Goal: Complete application form: Complete application form

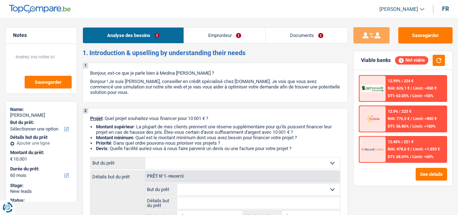
select select "60"
select select "privateEmployee"
select select "familyAllowances"
select select "netSalary"
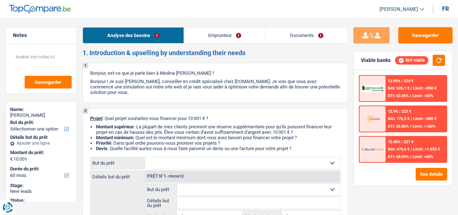
select select "mealVouchers"
select select "rents"
select select "60"
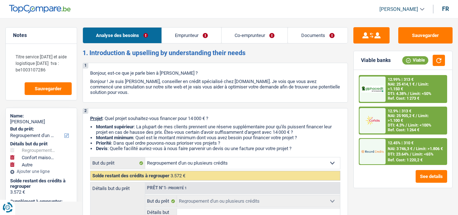
select select "refinancing"
select select "household"
select select "other"
select select "60"
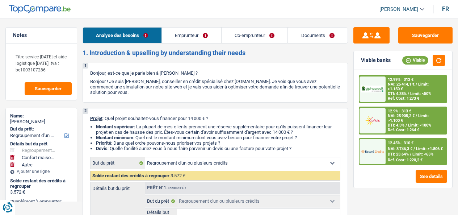
select select "refinancing"
select select "household"
select select "other"
select select "60"
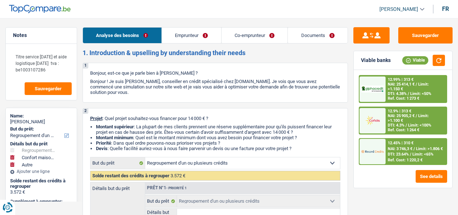
select select "worker"
select select "independent"
select select "familyAllowances"
select select "netSalary"
select select "mealVouchers"
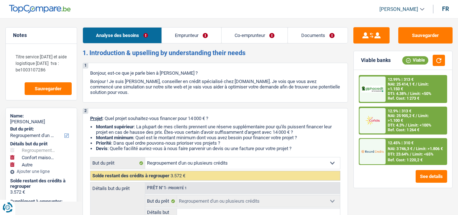
select select "parttimeSelfemployed"
select select "netSalary"
select select "rents"
select select "personalLoan"
select select "familyEvent"
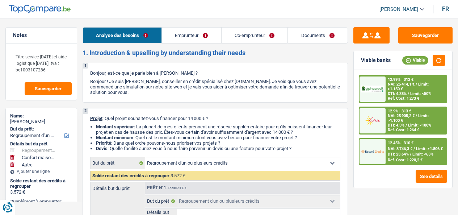
select select "36"
select select "personalSale"
select select "42"
select select "refinancing"
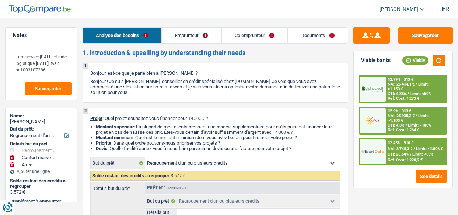
select select "household"
select select "other"
select select "60"
click at [192, 31] on link "Emprunteur" at bounding box center [191, 36] width 59 height 16
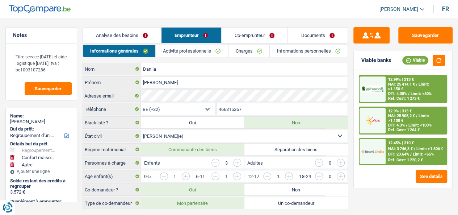
click at [189, 52] on link "Activité professionnelle" at bounding box center [192, 51] width 72 height 12
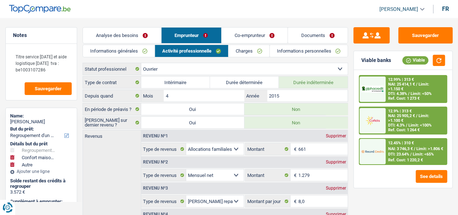
click at [248, 54] on link "Charges" at bounding box center [248, 51] width 41 height 12
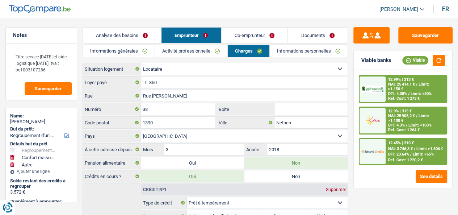
click at [198, 46] on link "Activité professionnelle" at bounding box center [191, 51] width 72 height 12
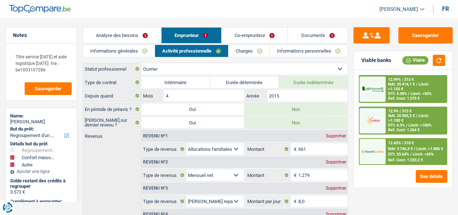
click at [146, 36] on link "Analyse des besoins" at bounding box center [122, 36] width 78 height 16
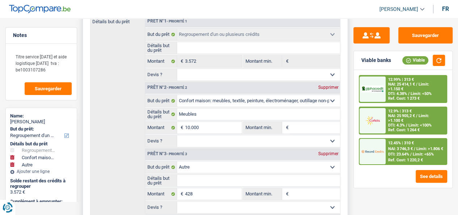
scroll to position [217, 0]
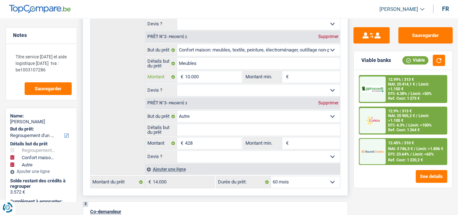
click at [213, 78] on input "10.000" at bounding box center [213, 77] width 57 height 12
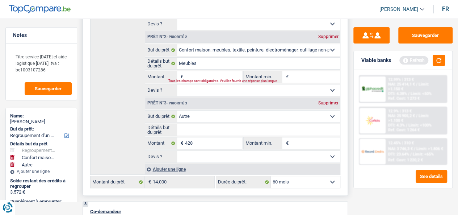
type input "2"
type input "20"
type input "200"
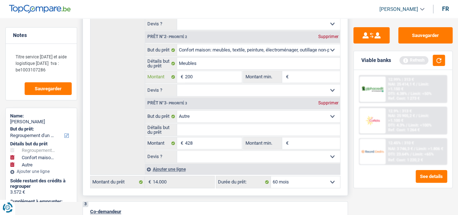
type input "200"
type input "2.000"
type input "20.000"
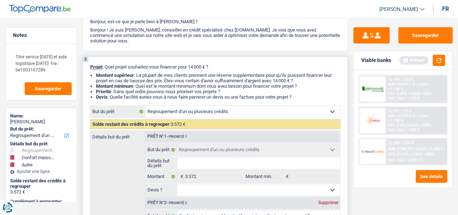
scroll to position [0, 0]
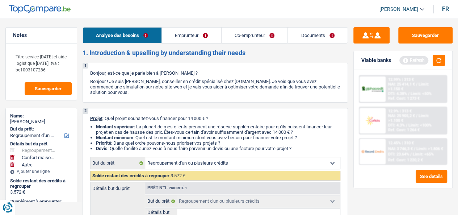
type input "20.428"
type input "24.000"
click at [196, 33] on link "Emprunteur" at bounding box center [191, 36] width 59 height 16
select select "120"
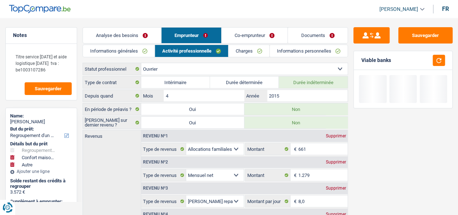
click at [237, 52] on link "Charges" at bounding box center [248, 51] width 41 height 12
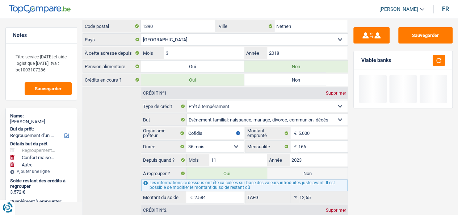
scroll to position [109, 0]
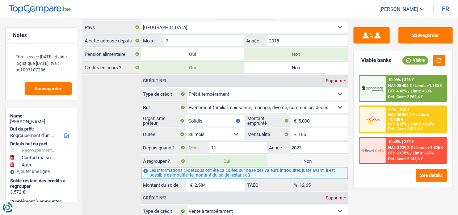
click at [224, 142] on input "11" at bounding box center [238, 148] width 58 height 12
click at [326, 142] on input "2023" at bounding box center [319, 148] width 58 height 12
type input "23.719"
type input "2.303"
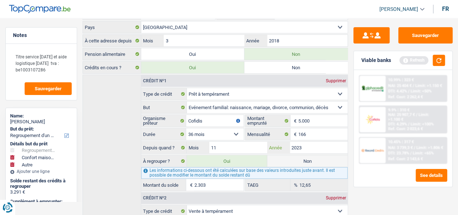
click at [326, 142] on input "2023" at bounding box center [319, 148] width 58 height 12
click at [246, 143] on input "11" at bounding box center [238, 148] width 58 height 12
click at [442, 58] on button "button" at bounding box center [439, 60] width 12 height 11
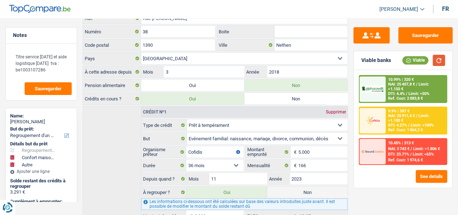
scroll to position [0, 0]
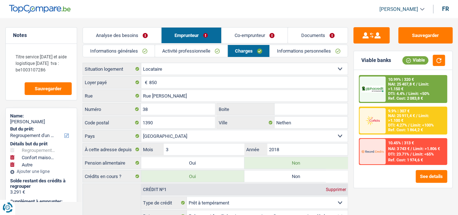
click at [148, 31] on link "Analyse des besoins" at bounding box center [122, 36] width 78 height 16
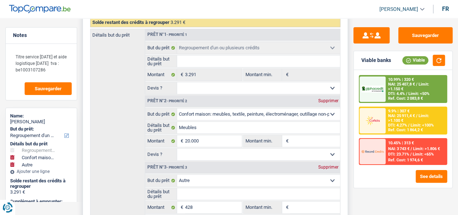
scroll to position [220, 0]
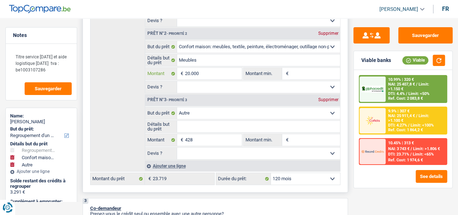
click at [203, 77] on input "20.000" at bounding box center [213, 74] width 57 height 12
click at [215, 74] on input "20.000" at bounding box center [213, 74] width 57 height 12
click at [215, 73] on input "20.000" at bounding box center [213, 74] width 57 height 12
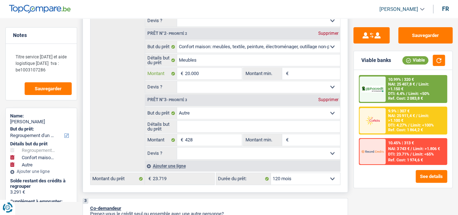
click at [215, 73] on input "20.000" at bounding box center [213, 74] width 57 height 12
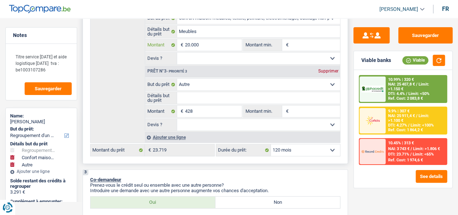
scroll to position [257, 0]
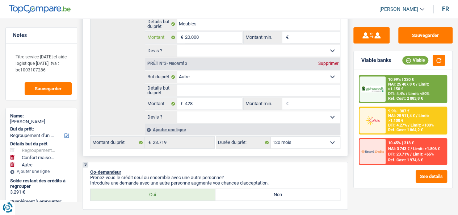
click at [216, 33] on input "20.000" at bounding box center [213, 37] width 57 height 12
type input "1"
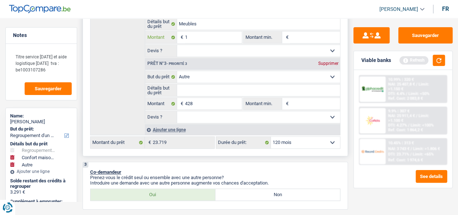
type input "10"
type input "100"
type input "1.000"
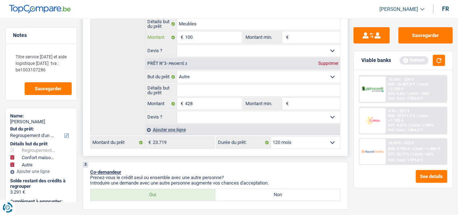
type input "1.000"
type input "10.000"
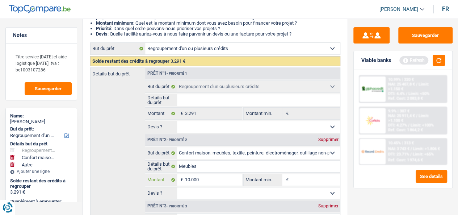
scroll to position [112, 0]
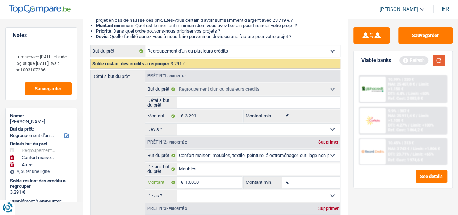
type input "10.000"
click at [437, 62] on button "button" at bounding box center [439, 60] width 12 height 11
type input "10.428"
type input "13.719"
select select "60"
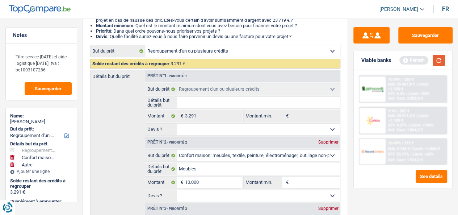
type input "13.719"
select select "60"
type input "13.719"
select select "60"
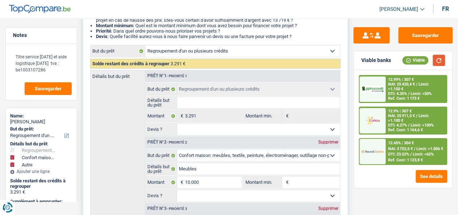
scroll to position [184, 0]
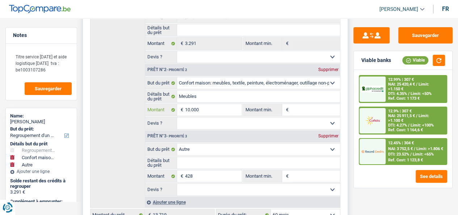
click at [206, 108] on input "10.000" at bounding box center [213, 110] width 57 height 12
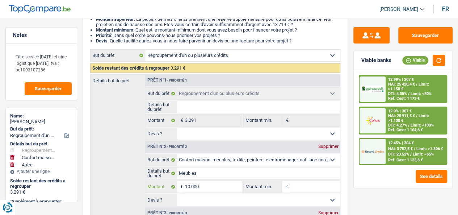
scroll to position [109, 0]
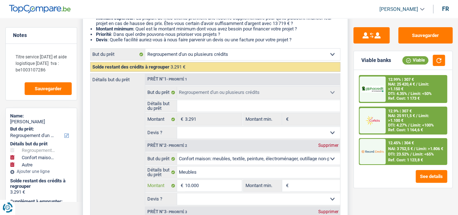
click at [206, 188] on input "10.000" at bounding box center [213, 186] width 57 height 12
click at [433, 34] on button "Sauvegarder" at bounding box center [425, 35] width 54 height 16
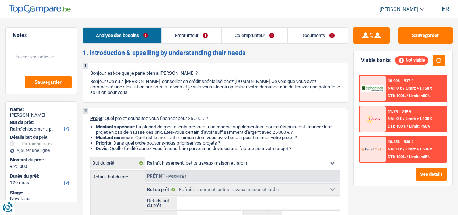
select select "houseOrGarden"
select select "120"
select select "houseOrGarden"
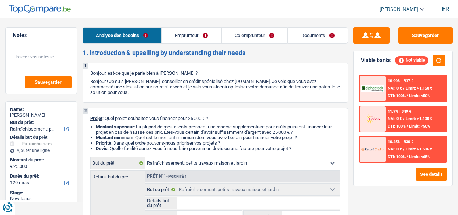
select select "120"
select select "mutuality"
select select "mutualityIndemnity"
select select "rents"
select select "personalLoan"
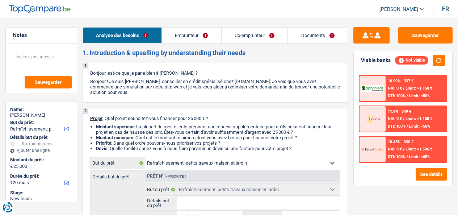
select select "loanRepayment"
select select "48"
select select "houseOrGarden"
select select "120"
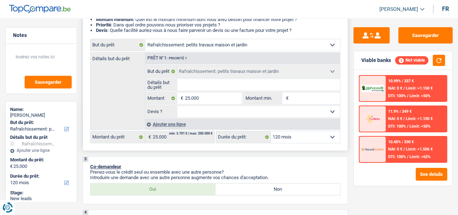
scroll to position [118, 0]
click at [213, 88] on input "Détails but du prêt" at bounding box center [258, 85] width 163 height 12
click at [281, 136] on select "12 mois 18 mois 24 mois 30 mois 36 mois 42 mois 48 mois 60 mois 72 mois 84 mois…" at bounding box center [306, 137] width 70 height 12
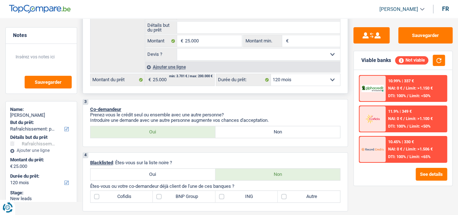
scroll to position [173, 0]
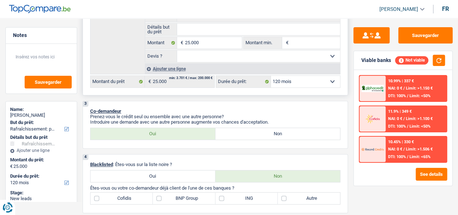
click at [301, 48] on input "Montant min." at bounding box center [315, 43] width 50 height 12
click at [282, 135] on label "Non" at bounding box center [277, 134] width 125 height 12
click at [282, 135] on input "Non" at bounding box center [277, 134] width 125 height 12
radio input "true"
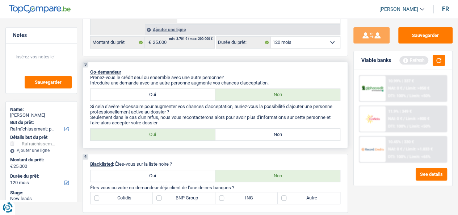
scroll to position [213, 0]
click at [254, 134] on label "Non" at bounding box center [277, 134] width 125 height 12
click at [254, 134] on input "Non" at bounding box center [277, 134] width 125 height 12
radio input "true"
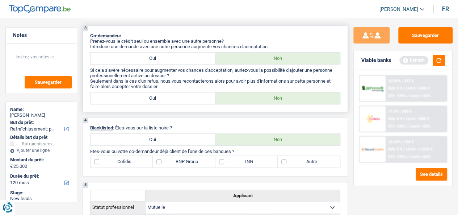
scroll to position [252, 0]
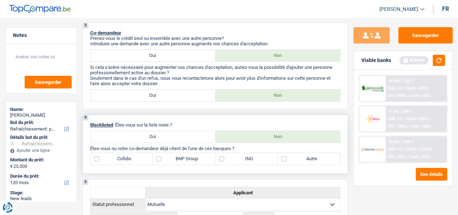
click at [164, 140] on label "Oui" at bounding box center [153, 137] width 125 height 12
click at [164, 140] on input "Oui" at bounding box center [153, 137] width 125 height 12
radio input "true"
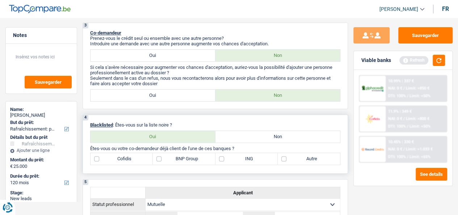
click at [98, 161] on label "Cofidis" at bounding box center [122, 159] width 62 height 12
click at [98, 161] on input "Cofidis" at bounding box center [122, 159] width 62 height 12
checkbox input "true"
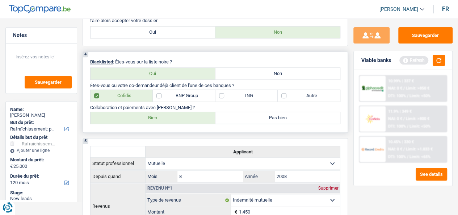
scroll to position [316, 0]
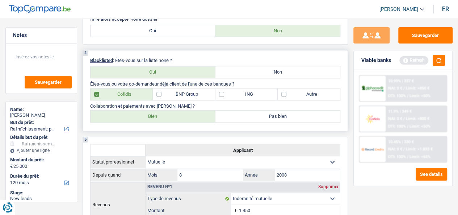
click at [233, 121] on label "Pas bien" at bounding box center [277, 116] width 125 height 12
click at [233, 121] on input "Pas bien" at bounding box center [277, 116] width 125 height 12
radio input "true"
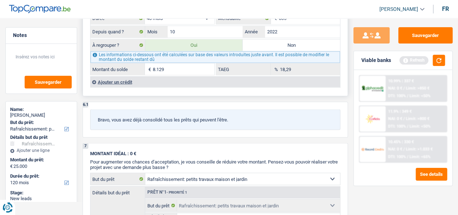
scroll to position [684, 0]
click at [99, 84] on div "Ajouter un crédit" at bounding box center [215, 81] width 250 height 11
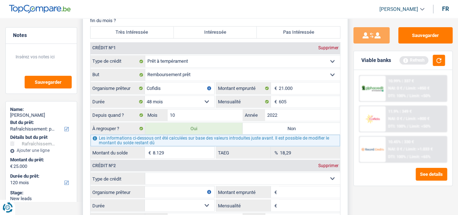
scroll to position [601, 0]
click at [180, 87] on input "Cofidis" at bounding box center [180, 88] width 70 height 12
type input "ING"
click at [310, 90] on input "21.000" at bounding box center [310, 88] width 62 height 12
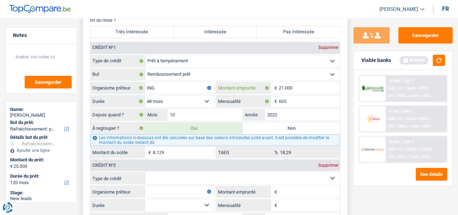
click at [310, 90] on input "21.000" at bounding box center [310, 88] width 62 height 12
type input "7.639"
click at [310, 101] on input "605" at bounding box center [310, 101] width 62 height 12
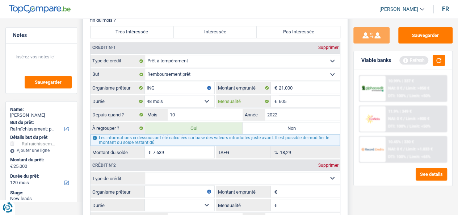
click at [294, 98] on input "605" at bounding box center [310, 101] width 62 height 12
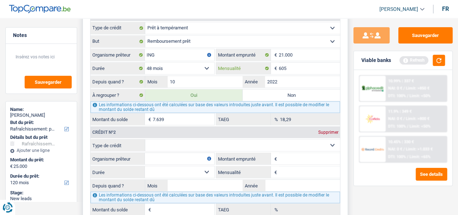
scroll to position [674, 0]
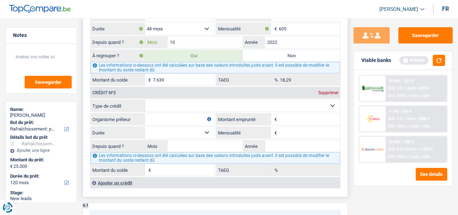
click at [234, 38] on input "10" at bounding box center [205, 42] width 75 height 12
click at [233, 39] on input "10" at bounding box center [205, 42] width 75 height 12
click at [289, 43] on input "2022" at bounding box center [302, 42] width 75 height 12
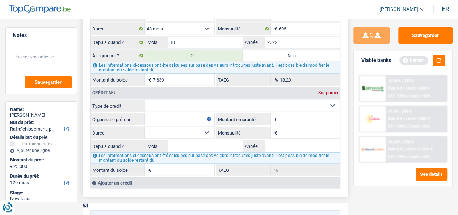
click at [326, 94] on div "Supprimer" at bounding box center [328, 92] width 24 height 4
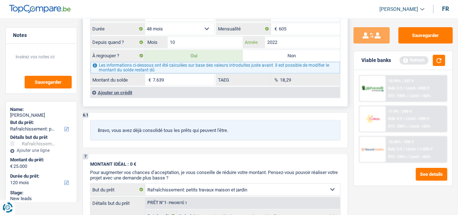
click at [289, 41] on input "2022" at bounding box center [302, 42] width 75 height 12
click at [225, 42] on input "10" at bounding box center [205, 42] width 75 height 12
click at [287, 45] on input "2022" at bounding box center [302, 42] width 75 height 12
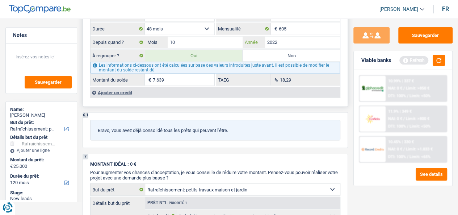
click at [287, 45] on input "2022" at bounding box center [302, 42] width 75 height 12
click at [306, 105] on div "6 Ancien : Avez-vous des prêts ou des cartes de crédit en cours ? Oui Non Dans …" at bounding box center [216, 7] width 266 height 198
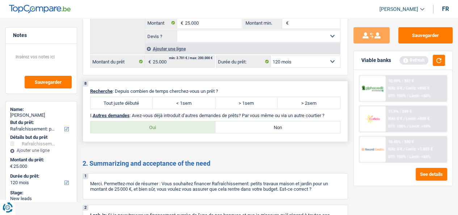
scroll to position [927, 0]
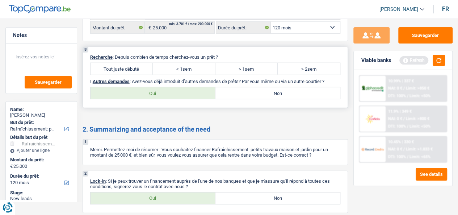
click at [211, 54] on p "Recherche : Depuis combien de temps cherchez-vous un prêt ?" at bounding box center [215, 56] width 251 height 5
click at [298, 67] on label "> 2sem" at bounding box center [309, 69] width 62 height 12
click at [298, 67] on input "> 2sem" at bounding box center [309, 69] width 62 height 12
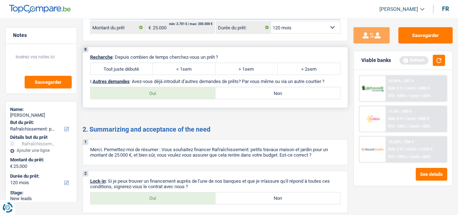
radio input "true"
click at [269, 79] on p "I. Autres demandes : Avez-vous déjà introduit d’autres demandes de prêts? Par v…" at bounding box center [215, 81] width 251 height 5
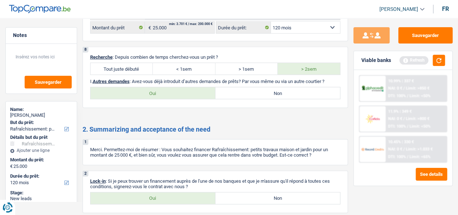
click at [214, 87] on label "Oui" at bounding box center [153, 93] width 125 height 12
click at [214, 87] on input "Oui" at bounding box center [153, 93] width 125 height 12
radio input "true"
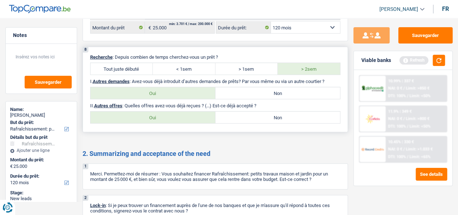
click at [180, 112] on label "Oui" at bounding box center [153, 118] width 125 height 12
click at [180, 112] on input "Oui" at bounding box center [153, 118] width 125 height 12
radio input "true"
select select "120"
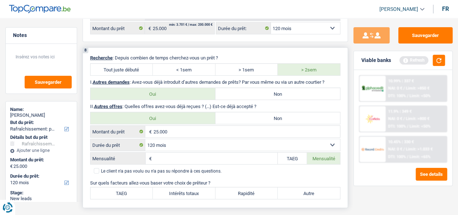
scroll to position [924, 0]
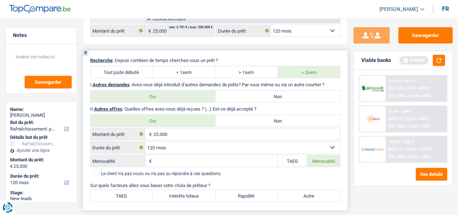
click at [257, 92] on label "Non" at bounding box center [277, 97] width 125 height 12
click at [257, 92] on input "Non" at bounding box center [277, 97] width 125 height 12
radio input "true"
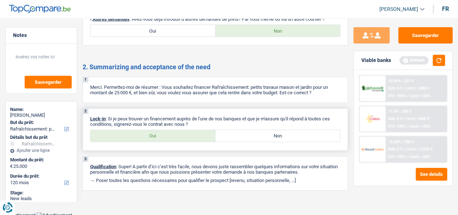
scroll to position [993, 0]
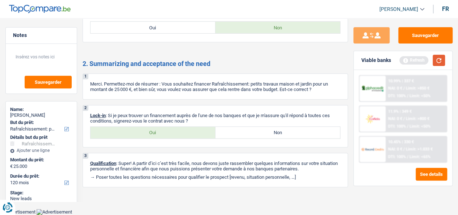
click at [438, 61] on button "button" at bounding box center [439, 60] width 12 height 11
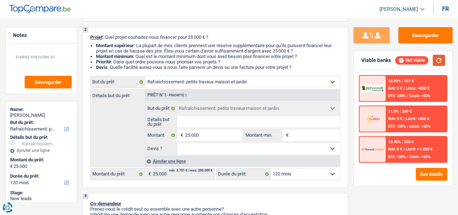
scroll to position [0, 0]
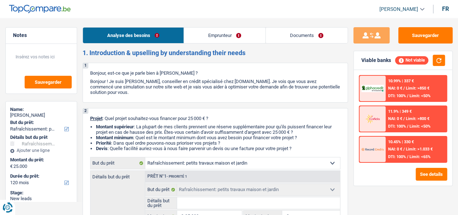
click at [208, 37] on link "Emprunteur" at bounding box center [224, 36] width 81 height 16
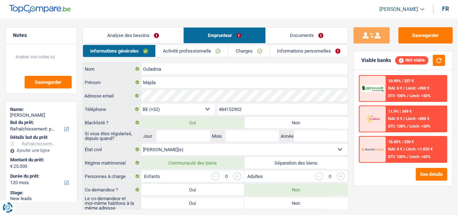
click at [182, 47] on link "Activité professionnelle" at bounding box center [192, 51] width 72 height 12
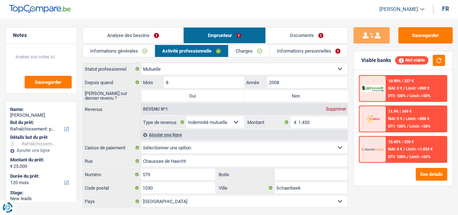
click at [121, 52] on link "Informations générales" at bounding box center [119, 51] width 72 height 12
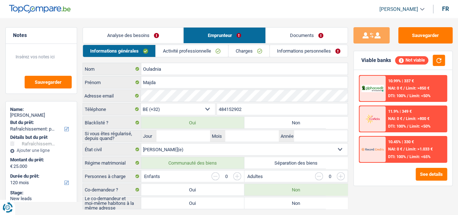
click at [173, 37] on link "Analyse des besoins" at bounding box center [133, 36] width 100 height 16
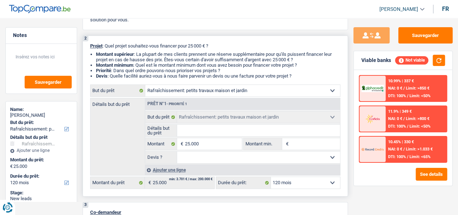
scroll to position [109, 0]
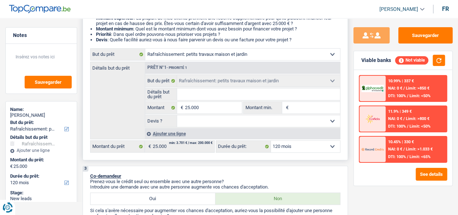
click at [204, 97] on input "Détails but du prêt" at bounding box center [258, 94] width 163 height 12
click at [203, 110] on input "25.000" at bounding box center [213, 108] width 57 height 12
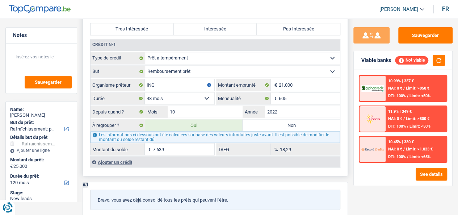
scroll to position [615, 0]
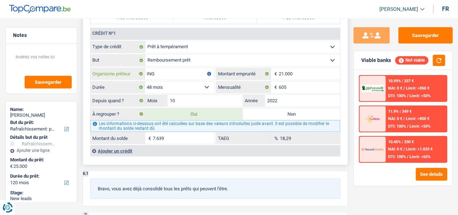
click at [168, 73] on input "ING" at bounding box center [180, 74] width 70 height 12
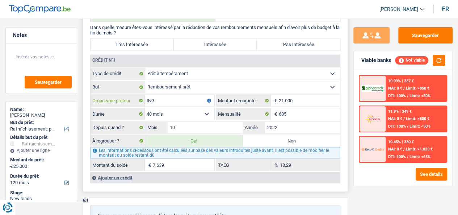
scroll to position [579, 0]
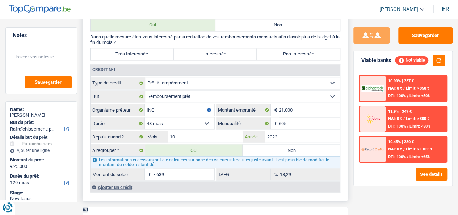
click at [280, 137] on input "2022" at bounding box center [302, 137] width 75 height 12
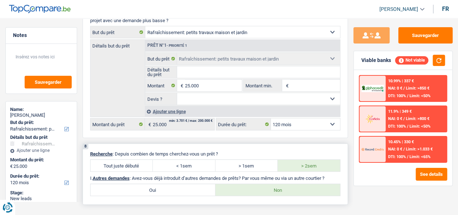
scroll to position [905, 0]
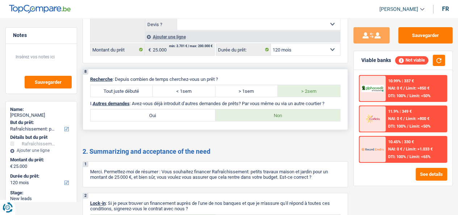
click at [260, 102] on p "I. Autres demandes : Avez-vous déjà introduit d’autres demandes de prêts? Par v…" at bounding box center [215, 103] width 251 height 5
click at [204, 113] on label "Oui" at bounding box center [153, 115] width 125 height 12
click at [204, 113] on input "Oui" at bounding box center [153, 115] width 125 height 12
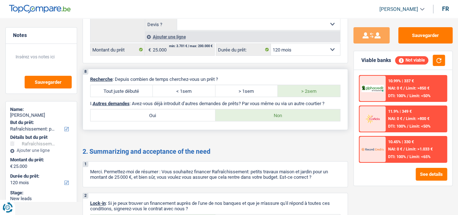
radio input "true"
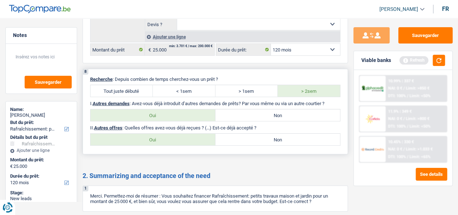
click at [204, 136] on label "Oui" at bounding box center [153, 140] width 125 height 12
click at [204, 136] on input "Oui" at bounding box center [153, 140] width 125 height 12
radio input "true"
select select "120"
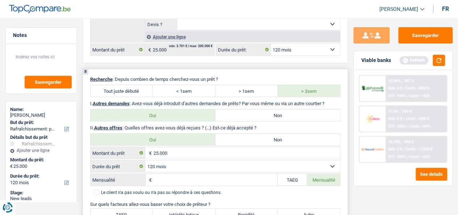
click at [241, 105] on p "I. Autres demandes : Avez-vous déjà introduit d’autres demandes de prêts? Par v…" at bounding box center [215, 103] width 251 height 5
click at [248, 112] on label "Non" at bounding box center [277, 115] width 125 height 12
click at [248, 112] on input "Non" at bounding box center [277, 115] width 125 height 12
radio input "true"
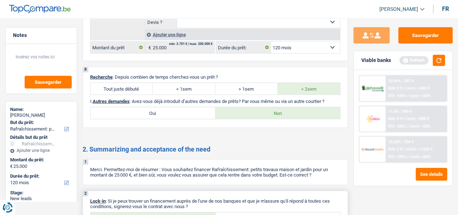
scroll to position [993, 0]
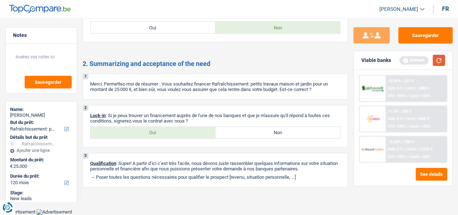
click at [438, 60] on button "button" at bounding box center [439, 60] width 12 height 11
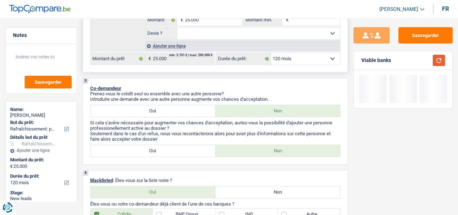
scroll to position [0, 0]
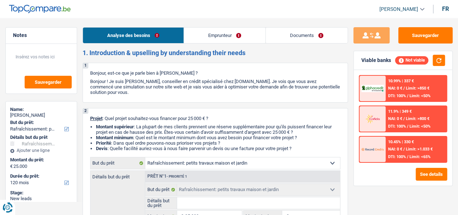
click at [327, 52] on h2 "1. Introduction & upselling by understanding their needs" at bounding box center [216, 53] width 266 height 8
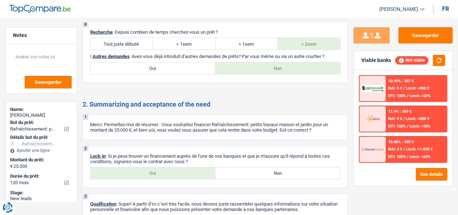
scroll to position [993, 0]
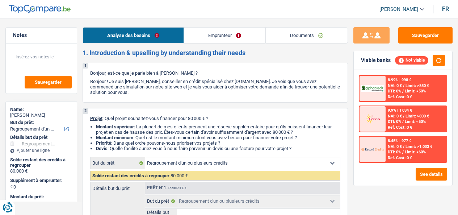
select select "refinancing"
select select "120"
select select "refinancing"
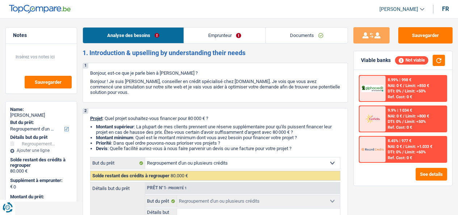
select select "120"
select select "refinancing"
select select "120"
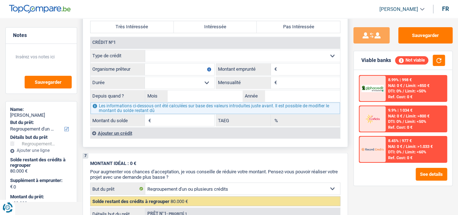
scroll to position [543, 0]
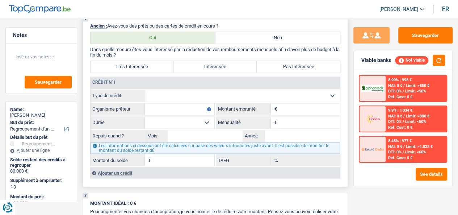
click at [196, 94] on select "Carte ou ouverture de crédit Prêt hypothécaire Vente à tempérament Prêt à tempé…" at bounding box center [242, 96] width 195 height 12
select select "personalLoan"
type input "0"
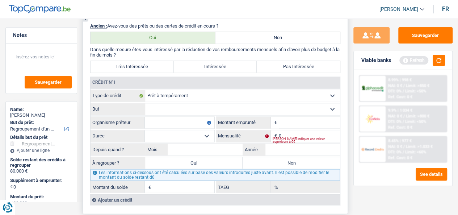
click at [196, 113] on select "Confort maison: meubles, textile, peinture, électroménager, outillage non-profe…" at bounding box center [242, 109] width 195 height 12
select select "homeFurnishingOrRelocation"
click at [145, 105] on select "Confort maison: meubles, textile, peinture, électroménager, outillage non-profe…" at bounding box center [242, 109] width 195 height 12
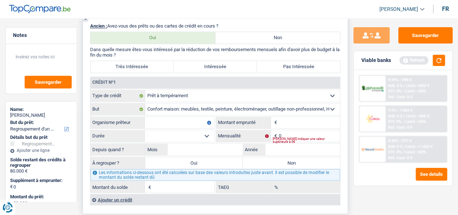
click at [175, 121] on input "Organisme prêteur" at bounding box center [180, 123] width 70 height 12
click at [175, 126] on input "bELFIUS" at bounding box center [180, 123] width 70 height 12
type input "BELFIUS"
click at [306, 126] on input "Montant" at bounding box center [310, 123] width 62 height 12
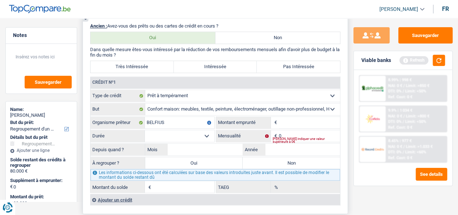
click at [287, 68] on label "Pas Intéressée" at bounding box center [298, 67] width 83 height 12
click at [287, 68] on input "Pas Intéressée" at bounding box center [298, 67] width 83 height 12
radio input "true"
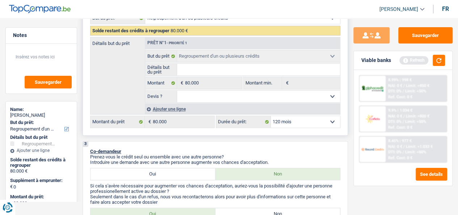
scroll to position [253, 0]
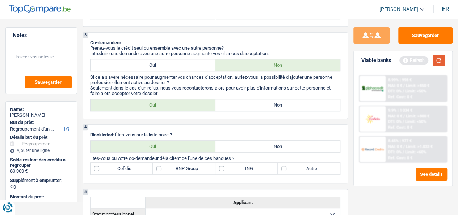
click at [441, 57] on button "button" at bounding box center [439, 60] width 12 height 11
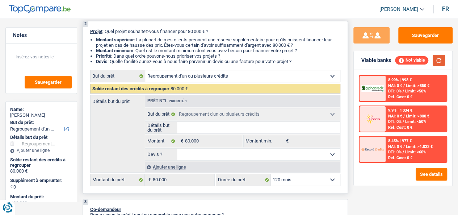
scroll to position [72, 0]
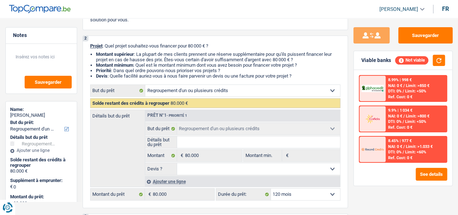
click at [398, 87] on span "NAI: 0 €" at bounding box center [395, 85] width 14 height 5
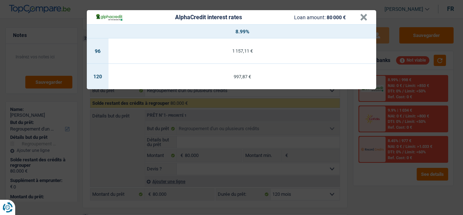
click at [398, 87] on div "AlphaCredit interest rates Loan amount: 80 000 € × 8.99% 96 1 157,11 € 120 997,…" at bounding box center [231, 107] width 463 height 215
